Goal: Task Accomplishment & Management: Manage account settings

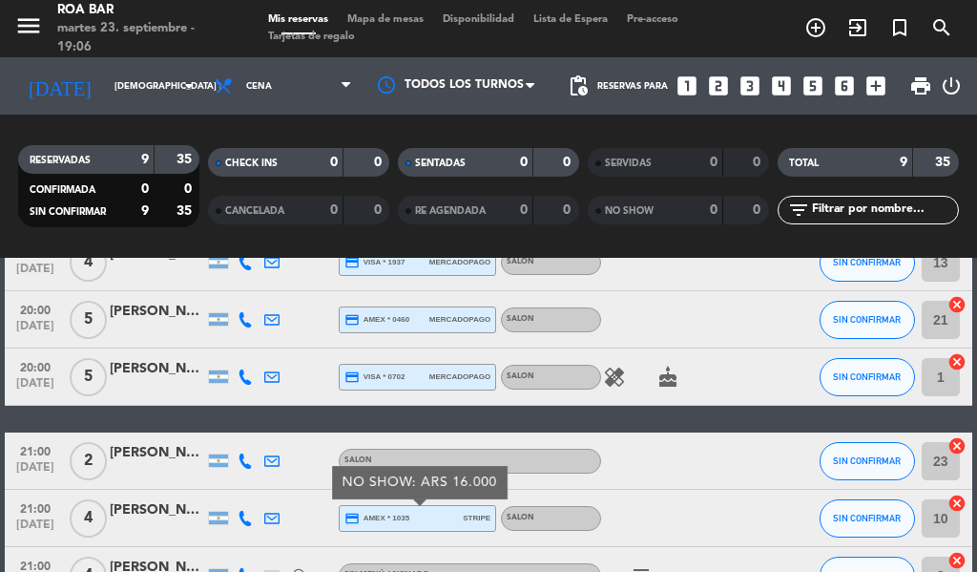
scroll to position [191, 0]
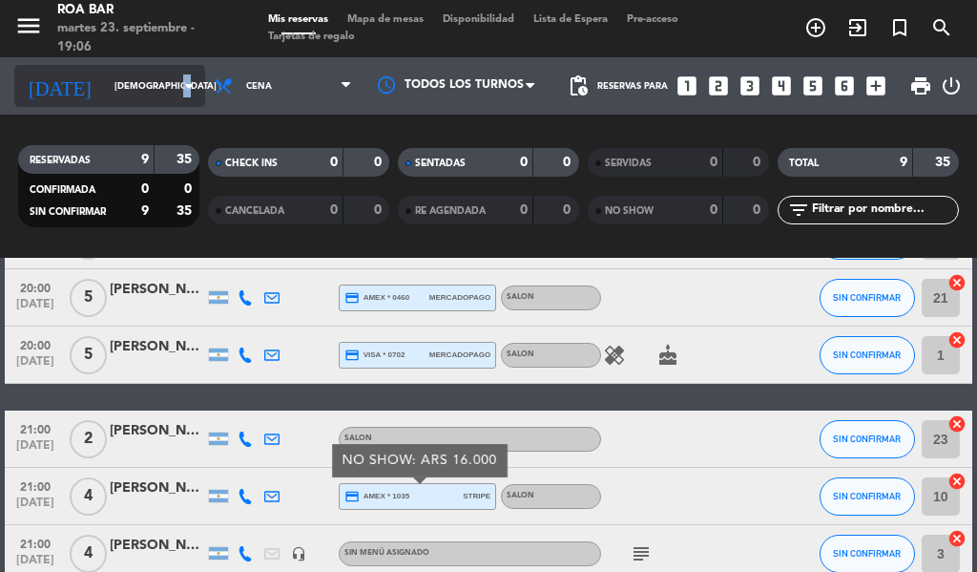
click at [177, 81] on icon "arrow_drop_down" at bounding box center [188, 85] width 23 height 23
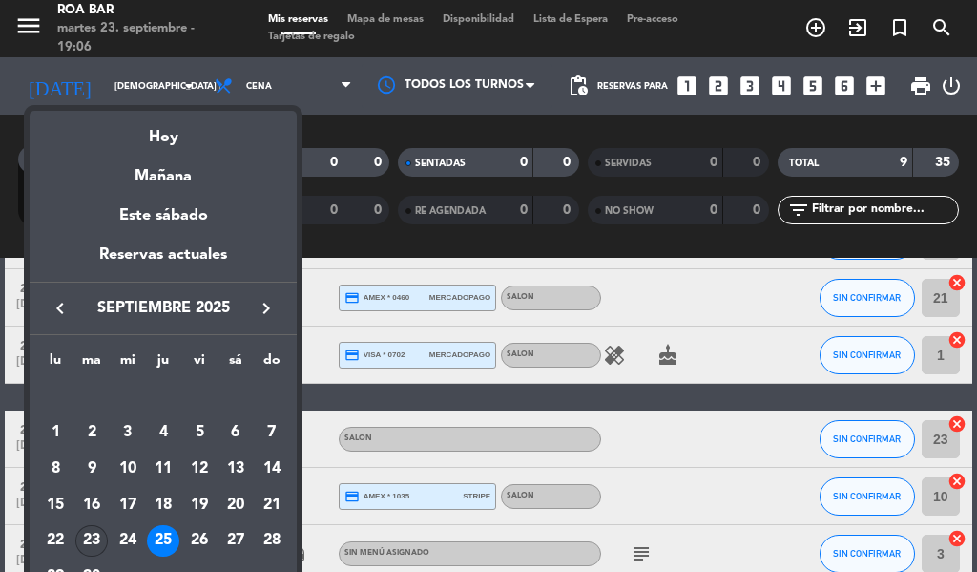
click at [91, 536] on div "23" at bounding box center [91, 541] width 32 height 32
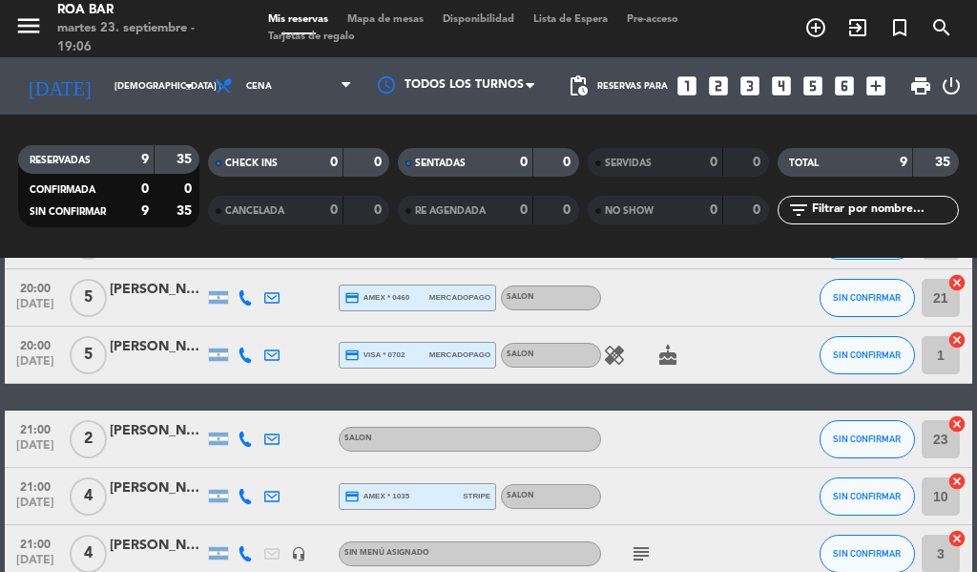
type input "[DATE] sep."
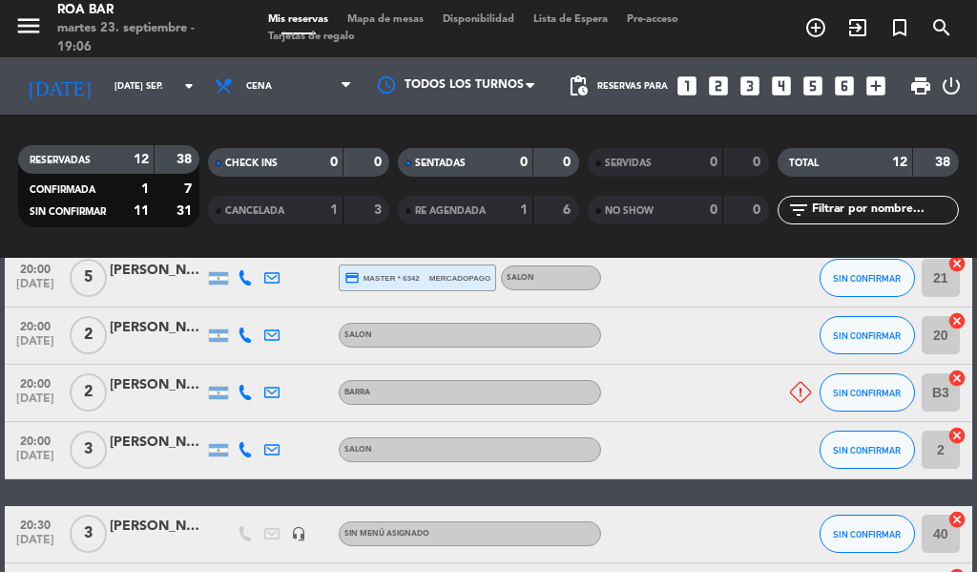
scroll to position [0, 0]
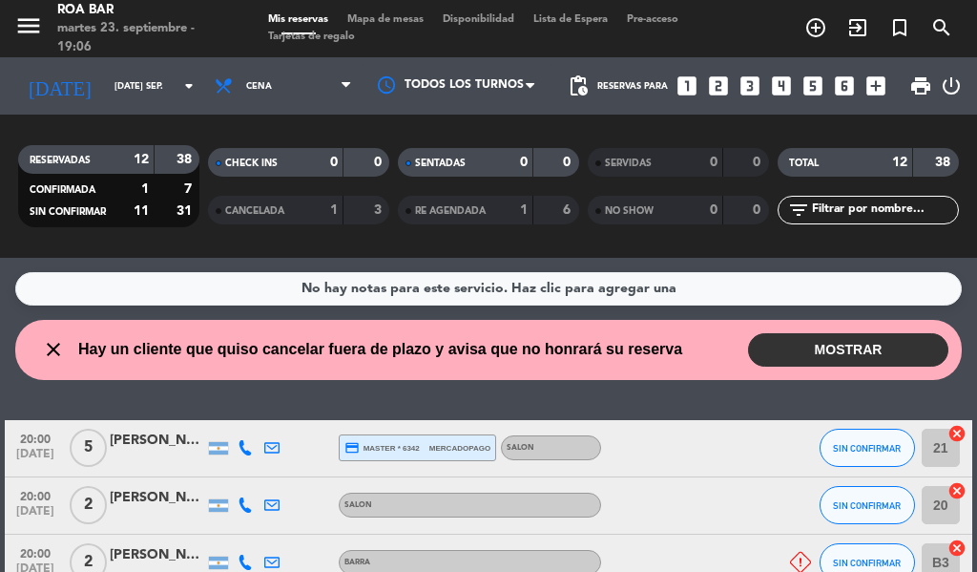
click at [818, 349] on button "MOSTRAR" at bounding box center [848, 349] width 200 height 33
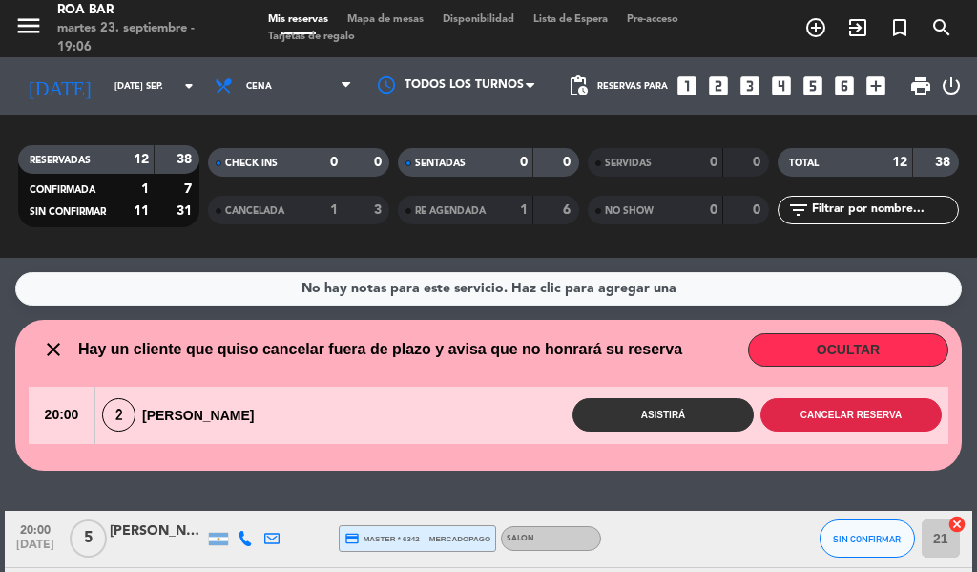
click at [825, 426] on button "Cancelar reserva" at bounding box center [850, 414] width 181 height 33
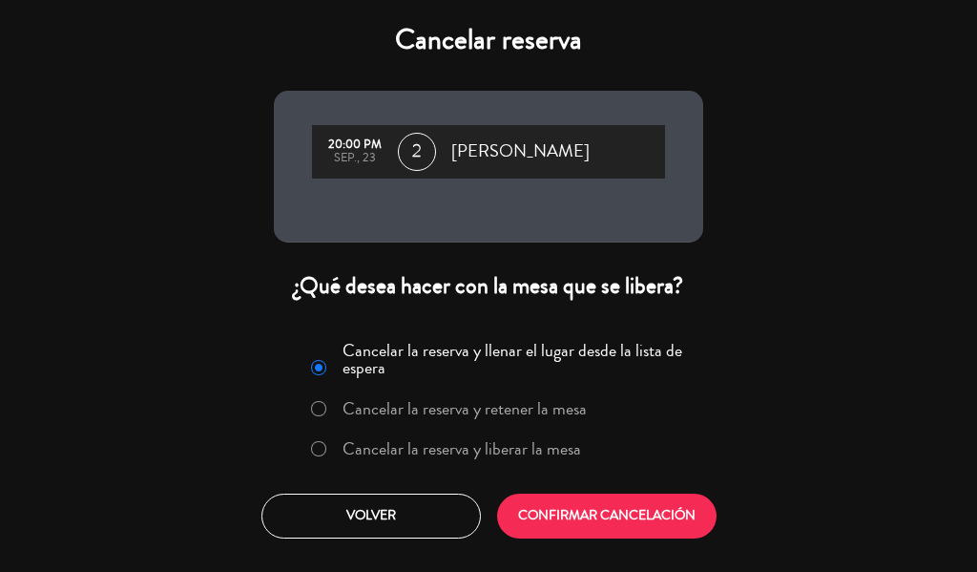
click at [454, 452] on label "Cancelar la reserva y liberar la mesa" at bounding box center [462, 448] width 239 height 17
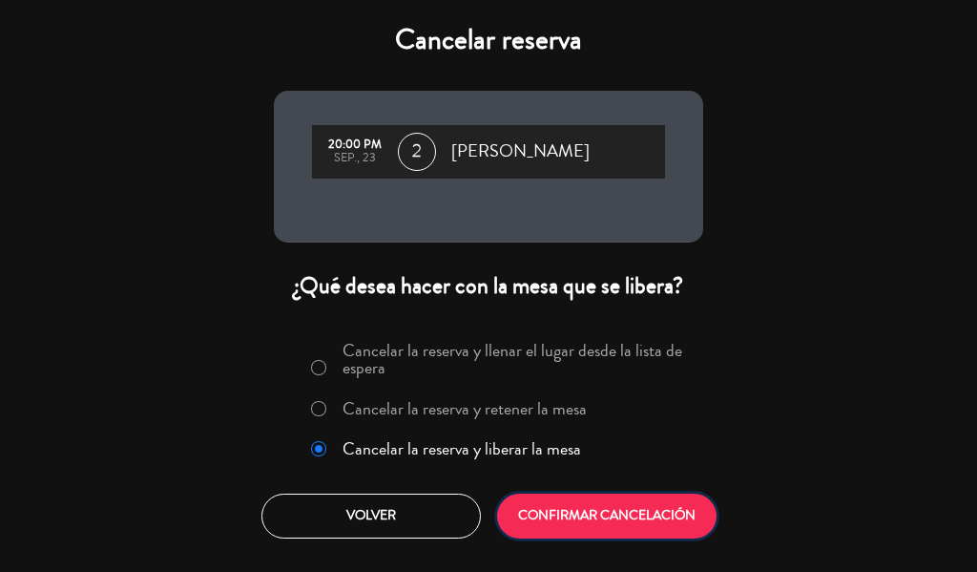
click at [589, 518] on button "CONFIRMAR CANCELACIÓN" at bounding box center [606, 515] width 219 height 45
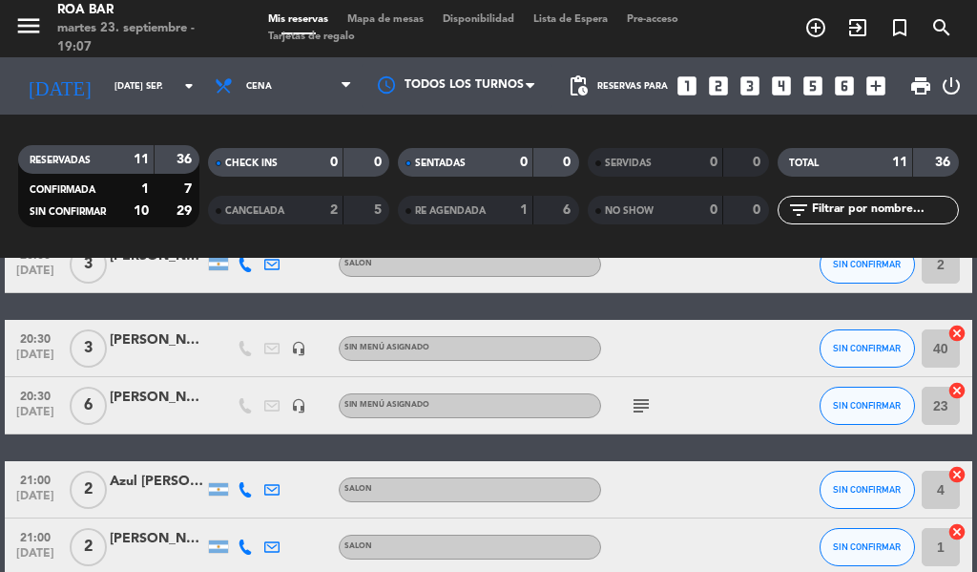
scroll to position [191, 0]
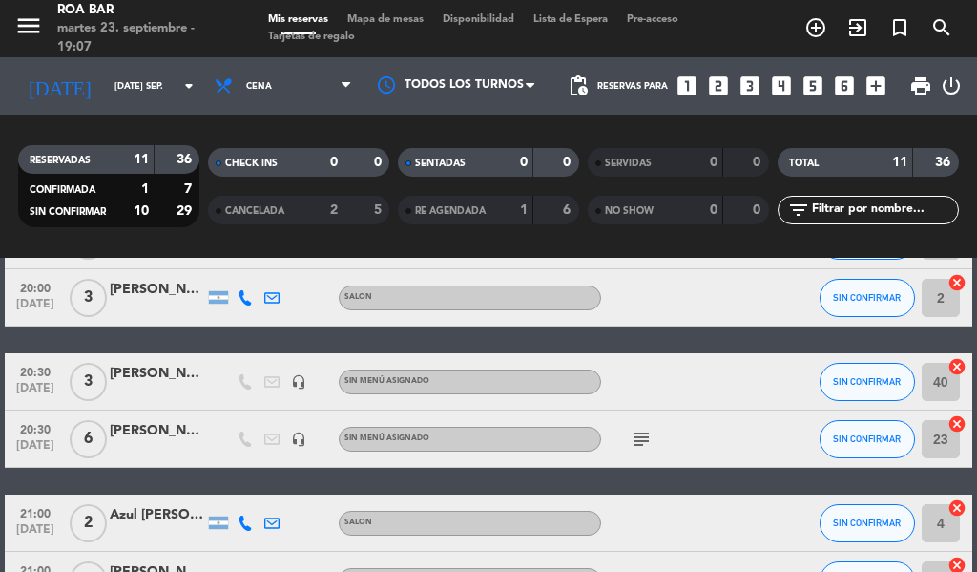
click at [191, 439] on div "[PERSON_NAME]" at bounding box center [157, 431] width 95 height 22
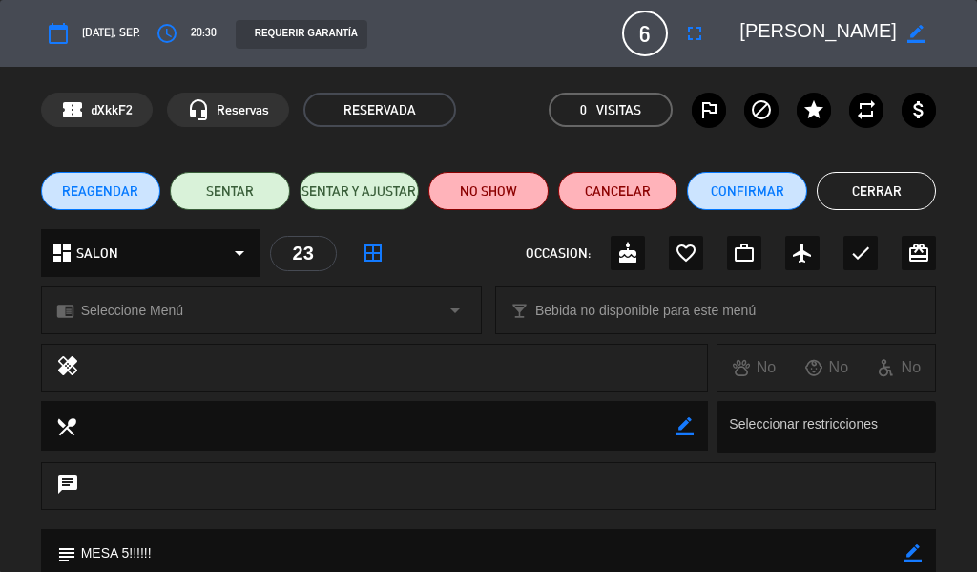
click at [843, 184] on button "Cerrar" at bounding box center [877, 191] width 120 height 38
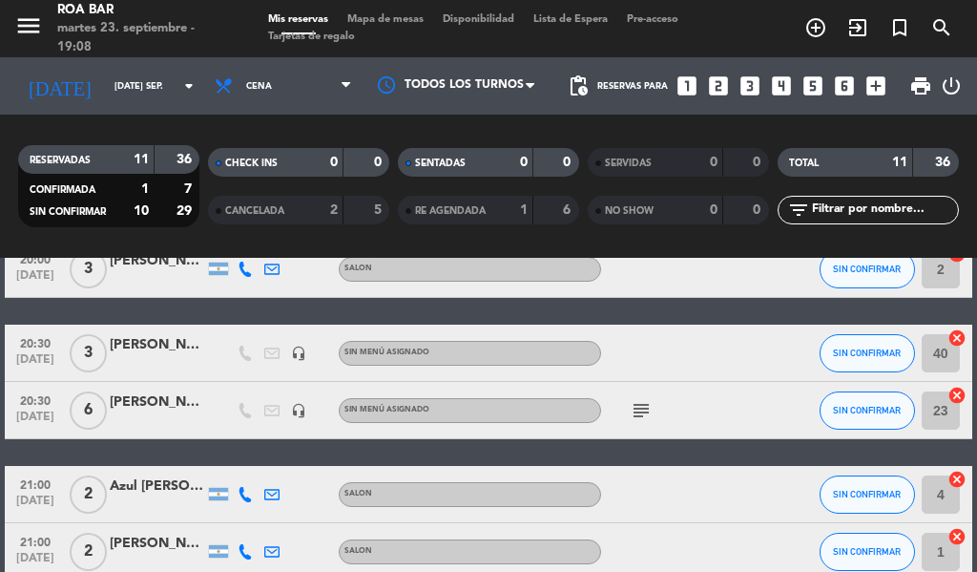
scroll to position [266, 0]
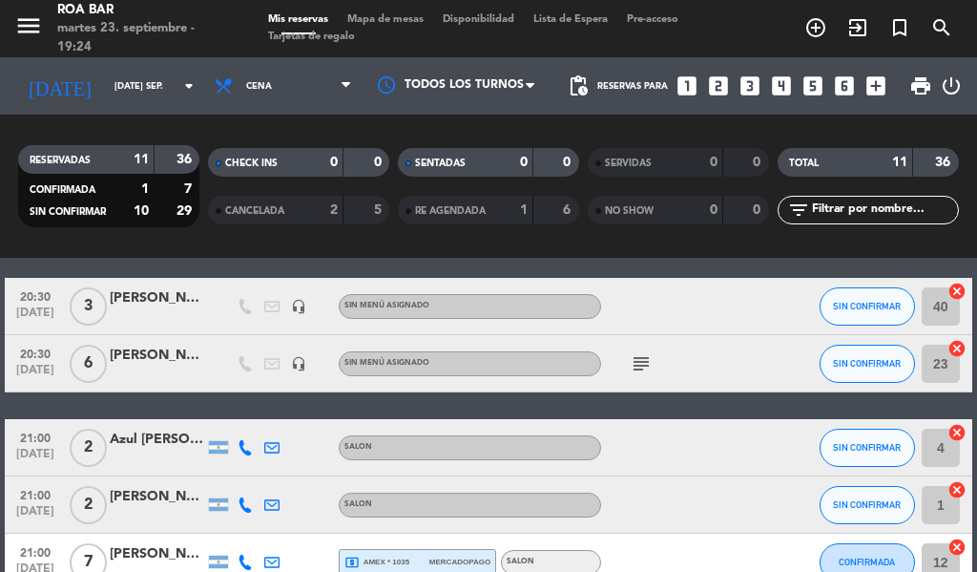
click at [606, 238] on div "SERVIDAS 0 0 NO SHOW 0 0" at bounding box center [678, 186] width 190 height 105
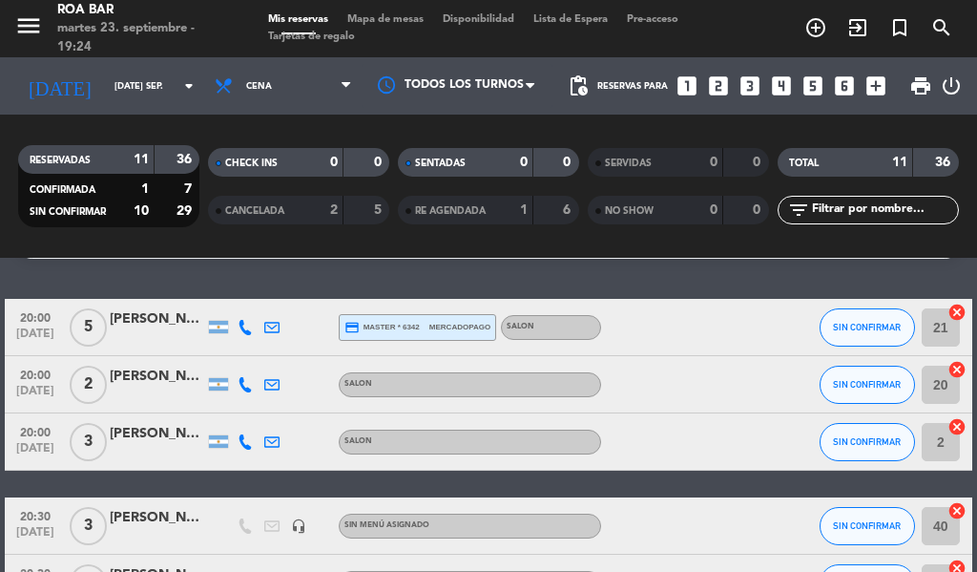
scroll to position [0, 0]
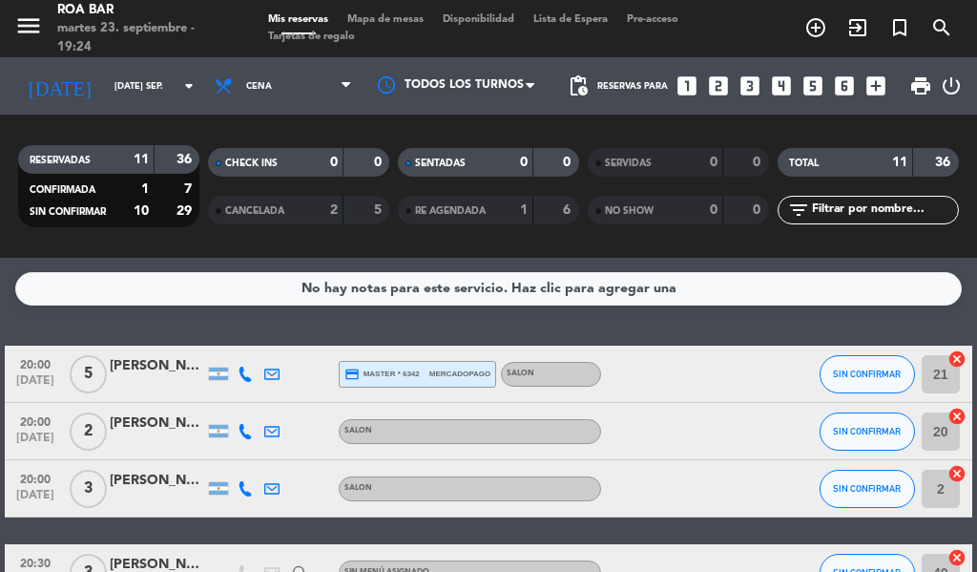
click at [180, 411] on div "20:00 [DATE] 2 [PERSON_NAME] SALON SIN CONFIRMAR 20 cancel" at bounding box center [488, 431] width 967 height 57
click at [115, 421] on div "[PERSON_NAME]" at bounding box center [157, 423] width 95 height 22
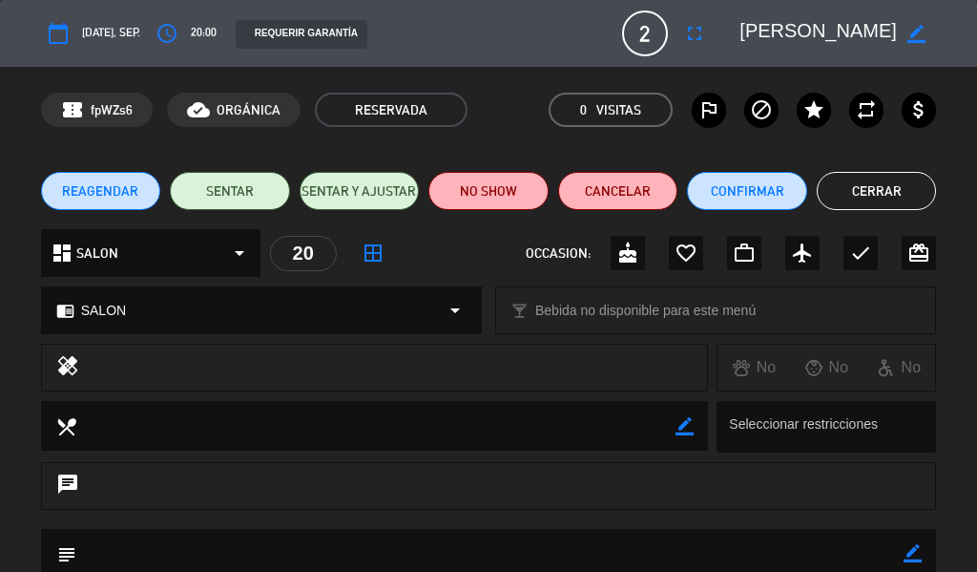
click at [858, 176] on button "Cerrar" at bounding box center [877, 191] width 120 height 38
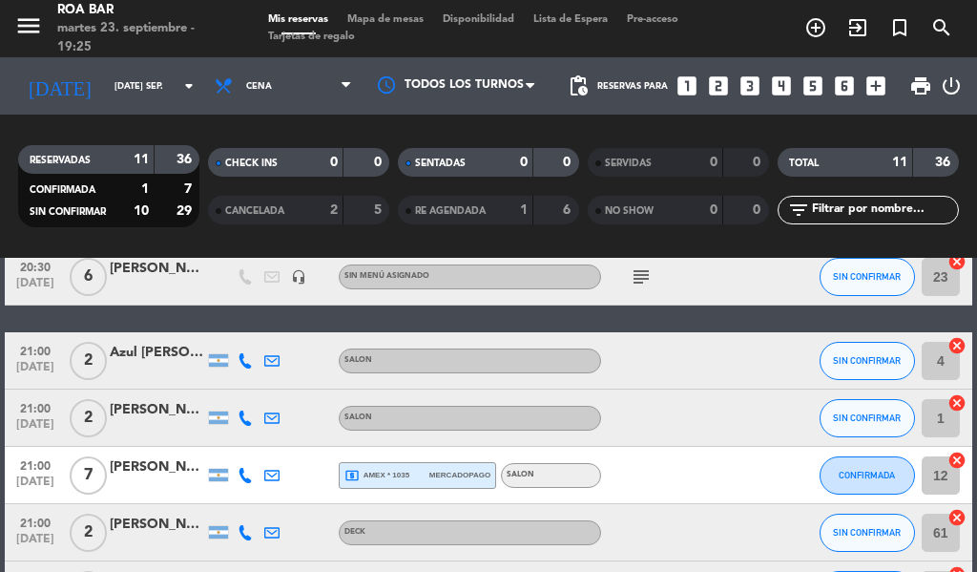
scroll to position [382, 0]
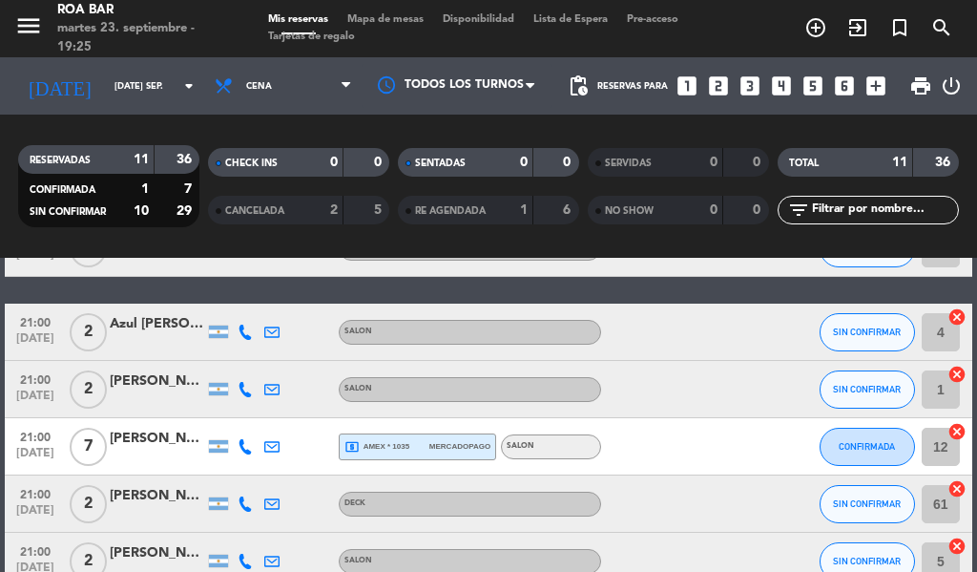
click at [161, 385] on div "[PERSON_NAME]" at bounding box center [157, 381] width 95 height 22
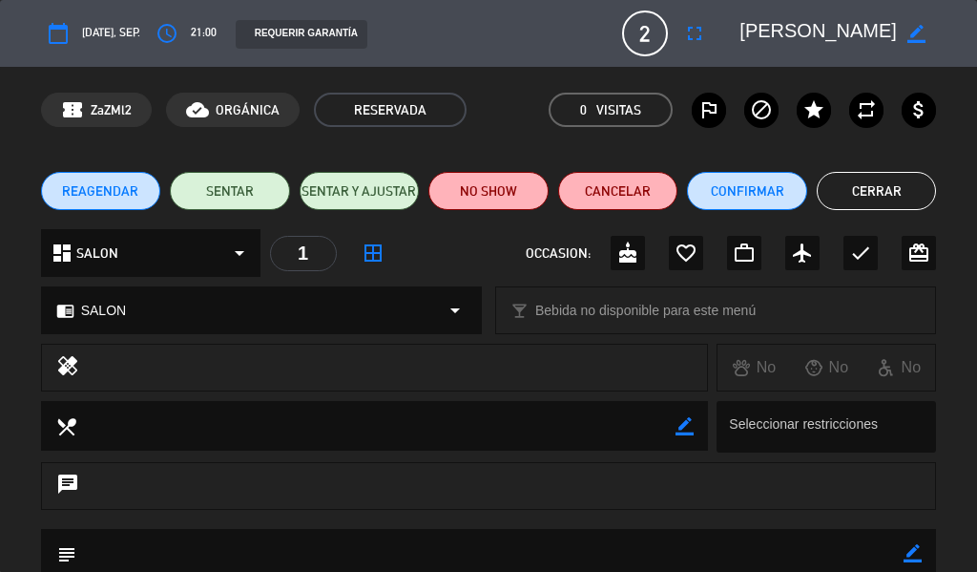
click at [862, 190] on button "Cerrar" at bounding box center [877, 191] width 120 height 38
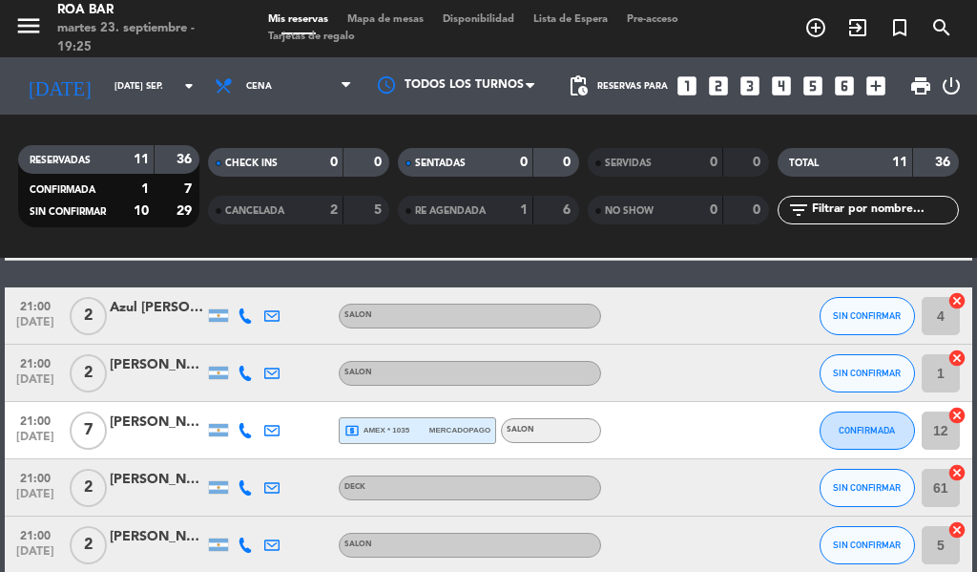
scroll to position [362, 0]
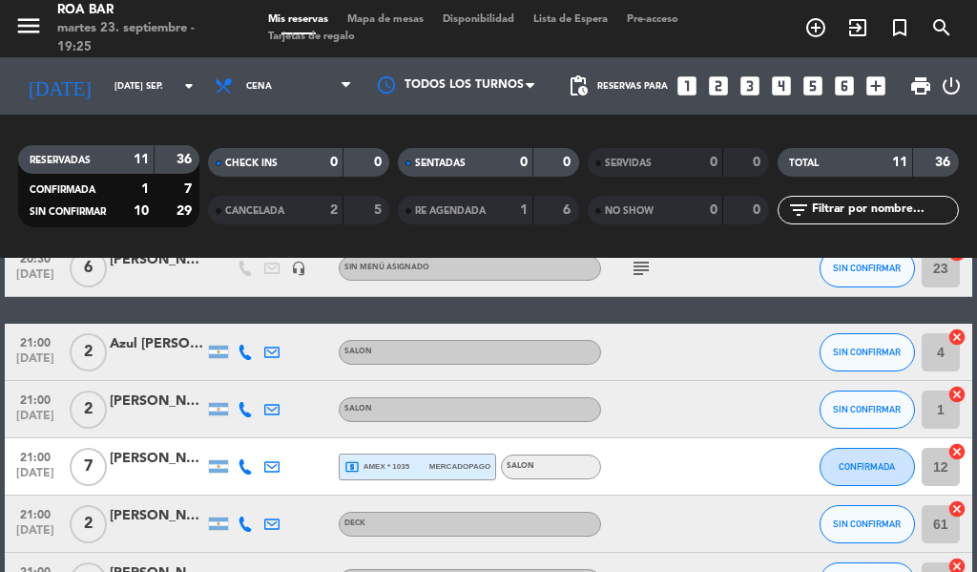
click at [119, 468] on div "[PERSON_NAME]" at bounding box center [157, 458] width 95 height 22
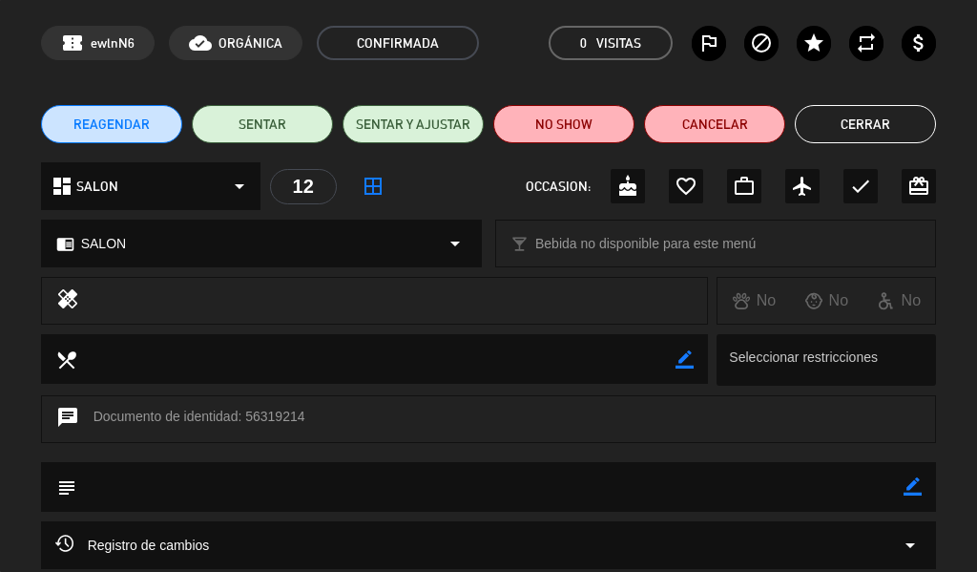
scroll to position [95, 0]
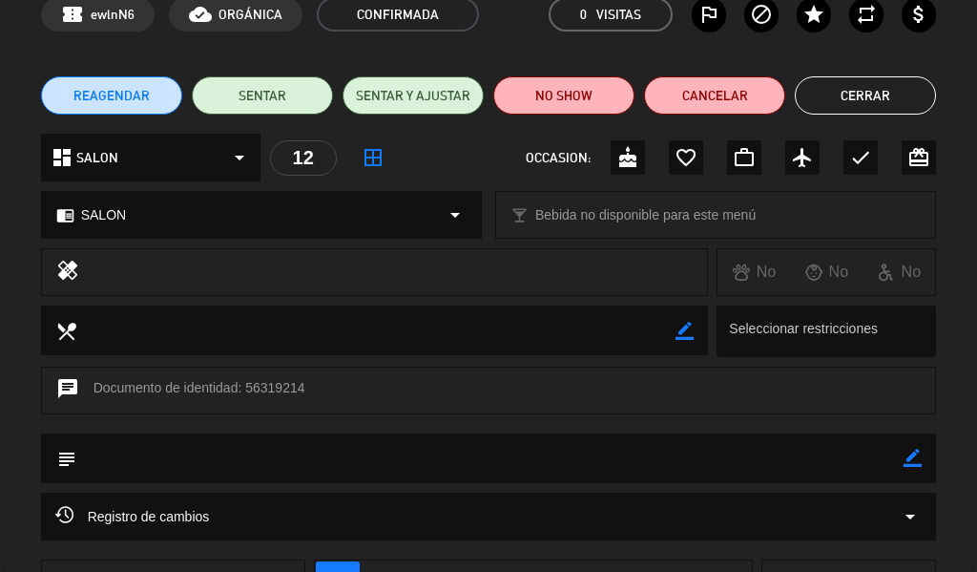
click at [846, 107] on button "Cerrar" at bounding box center [865, 95] width 141 height 38
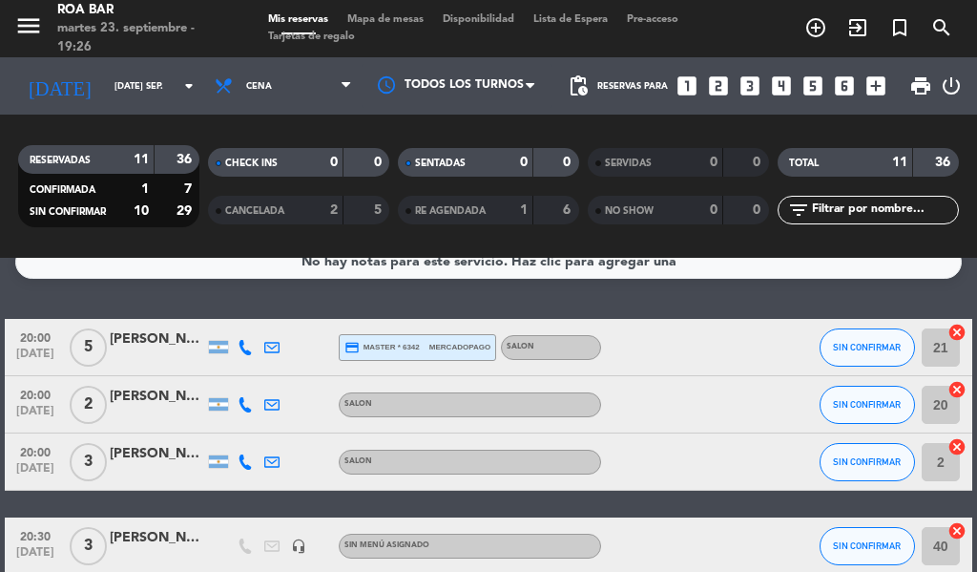
scroll to position [0, 0]
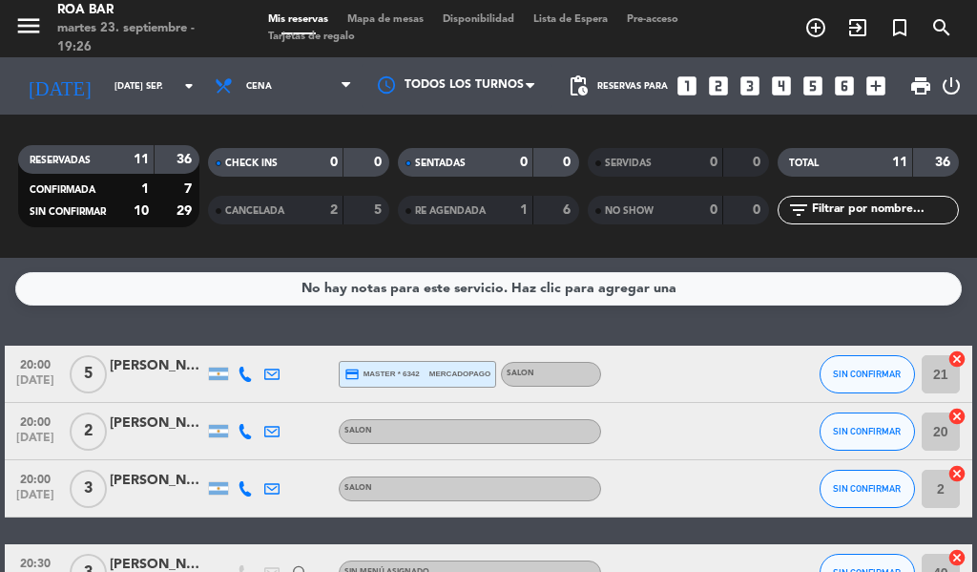
click at [314, 381] on div at bounding box center [325, 373] width 27 height 56
click at [151, 362] on div "[PERSON_NAME]" at bounding box center [157, 366] width 95 height 22
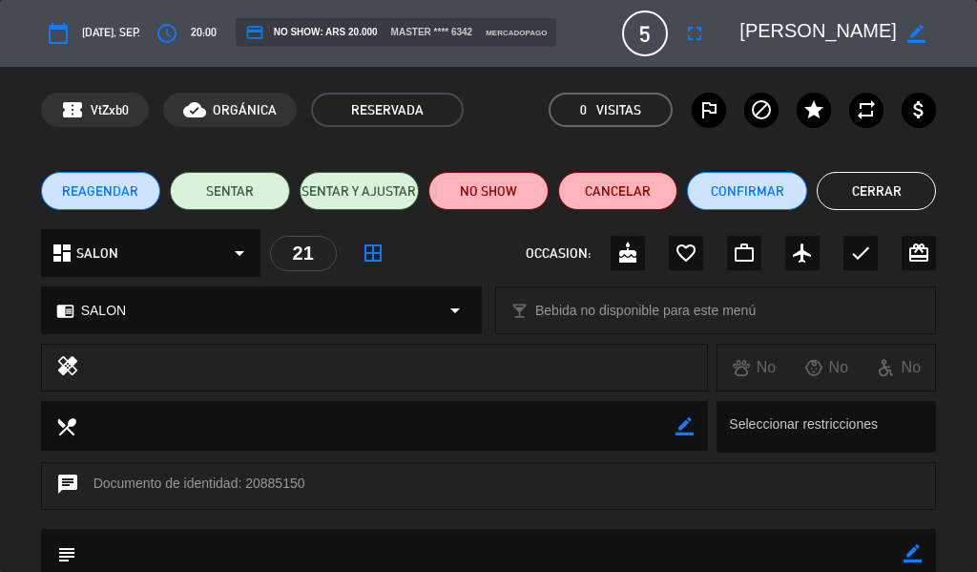
click at [864, 181] on button "Cerrar" at bounding box center [877, 191] width 120 height 38
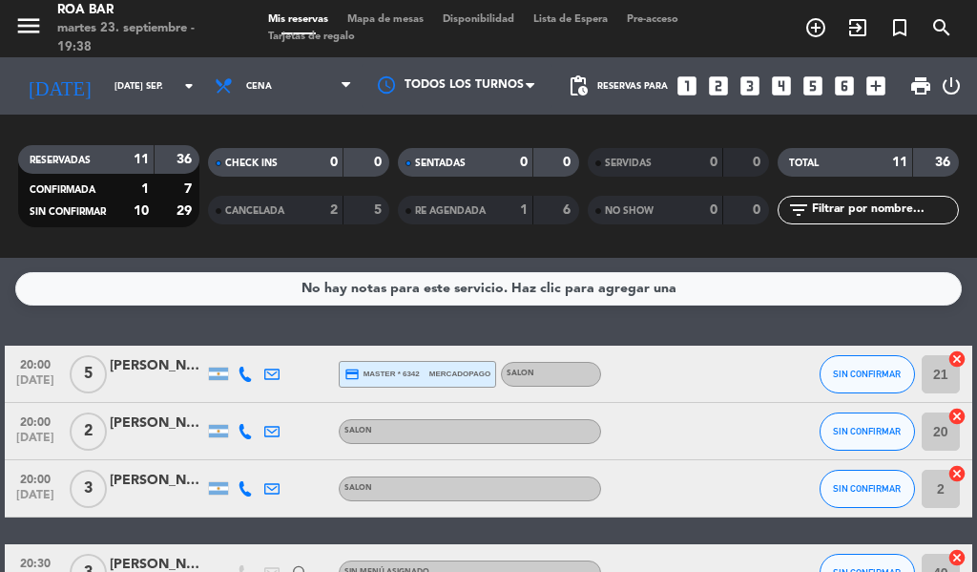
click at [840, 199] on div "TOTAL 11 36 filter_list" at bounding box center [868, 186] width 190 height 105
